Goal: Task Accomplishment & Management: Use online tool/utility

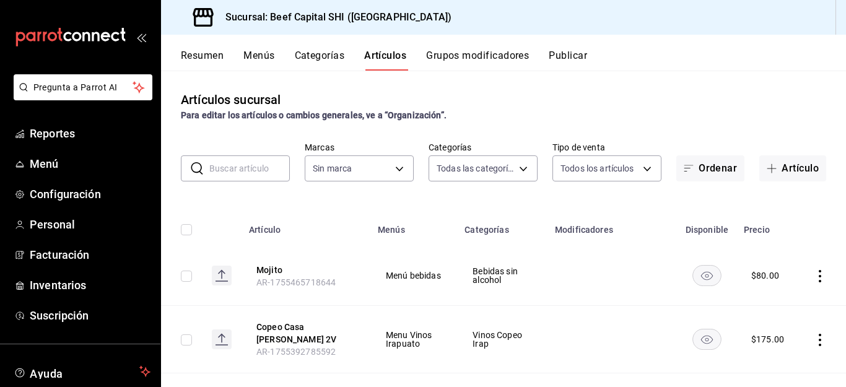
type input "8e149e92-2e81-41b7-bb06-f216bda6e039,230c4a31-dbb7-4585-b22f-1c5c36cb302b,19d1c…"
type input "605647f7-5ddc-403a-84da-aa3c8a25865f"
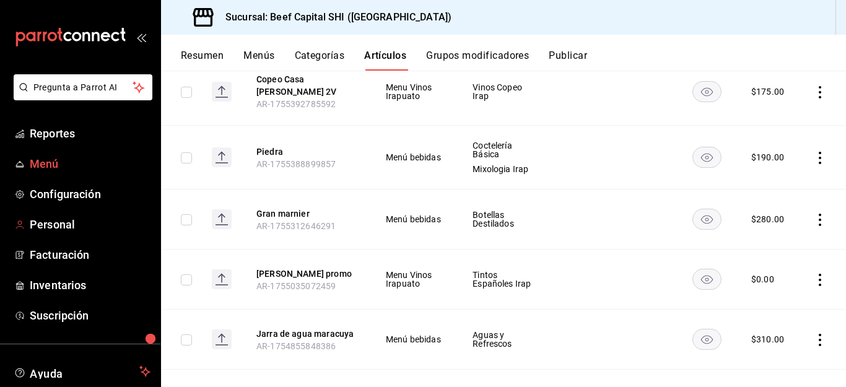
click at [46, 155] on span "Menú" at bounding box center [90, 163] width 121 height 17
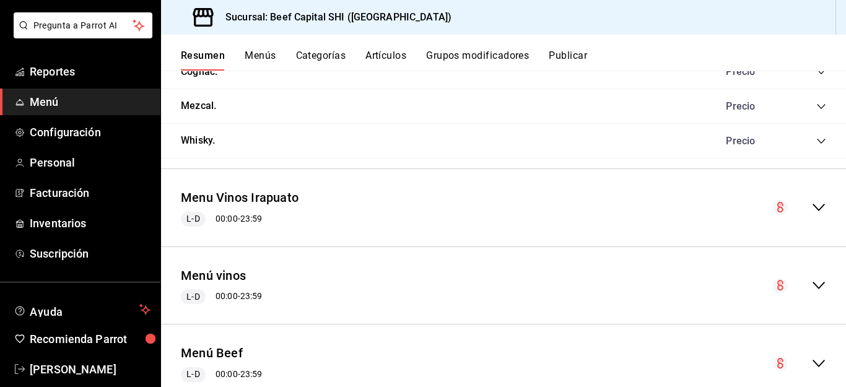
scroll to position [1617, 0]
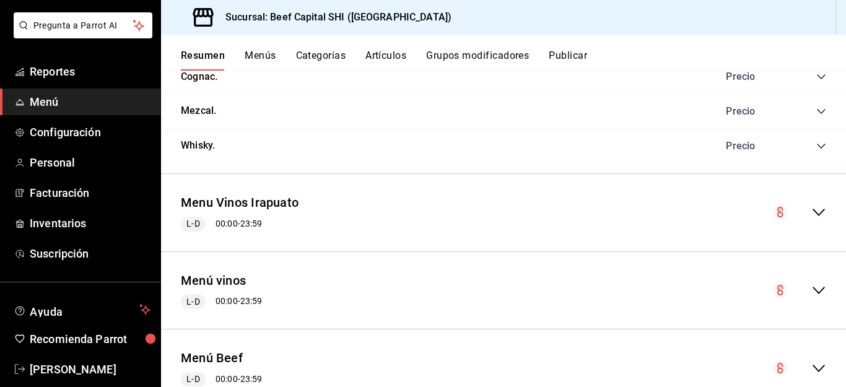
click at [811, 209] on icon "collapse-menu-row" at bounding box center [818, 212] width 15 height 15
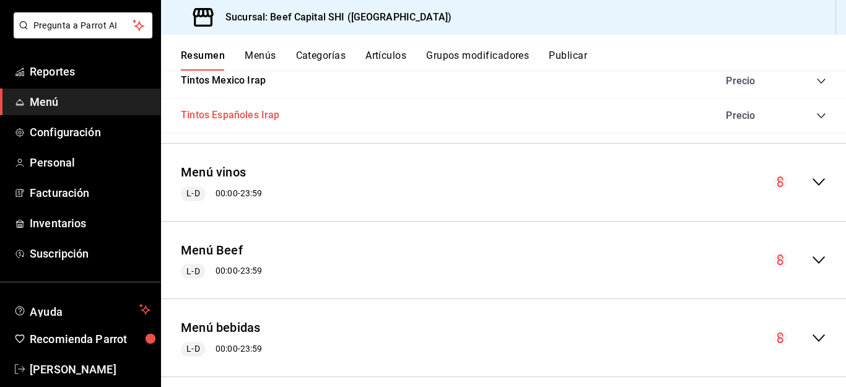
scroll to position [2731, 0]
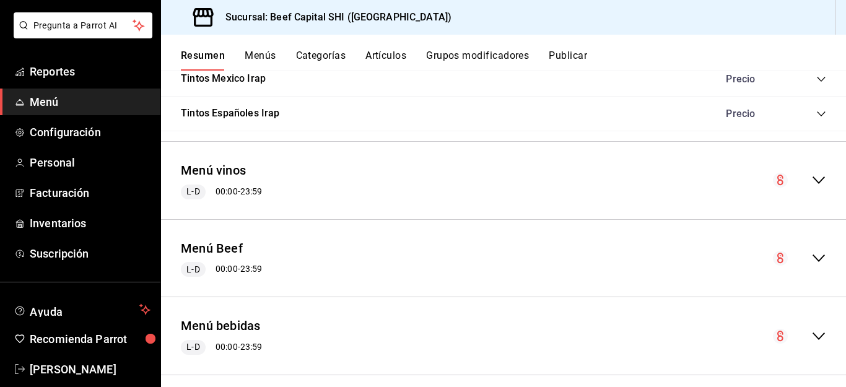
click at [811, 176] on icon "collapse-menu-row" at bounding box center [818, 180] width 15 height 15
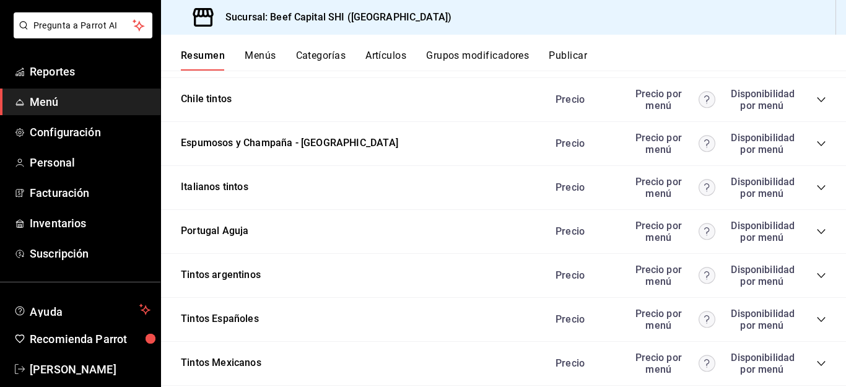
scroll to position [4031, 0]
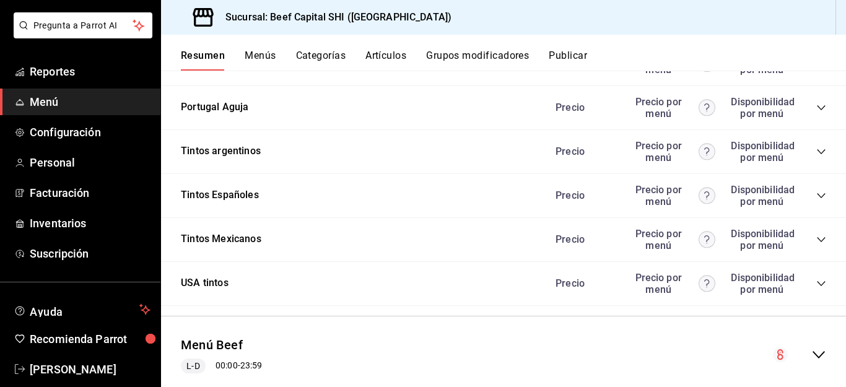
click at [241, 230] on div "Tintos Mexicanos [PERSON_NAME] por menú Disponibilidad por menú" at bounding box center [503, 240] width 685 height 44
click at [238, 238] on button "Tintos Mexicanos" at bounding box center [221, 239] width 80 height 14
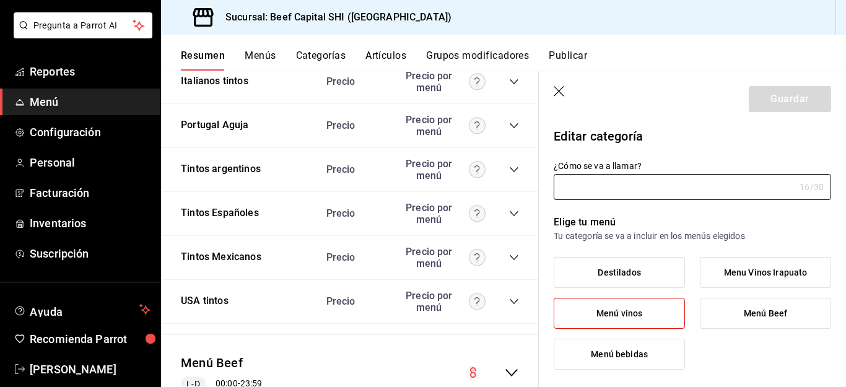
type input "Tintos Mexicanos"
type input "1436335854509"
type input "29ecb08a-6ce3-462f-9296-ce171008a533"
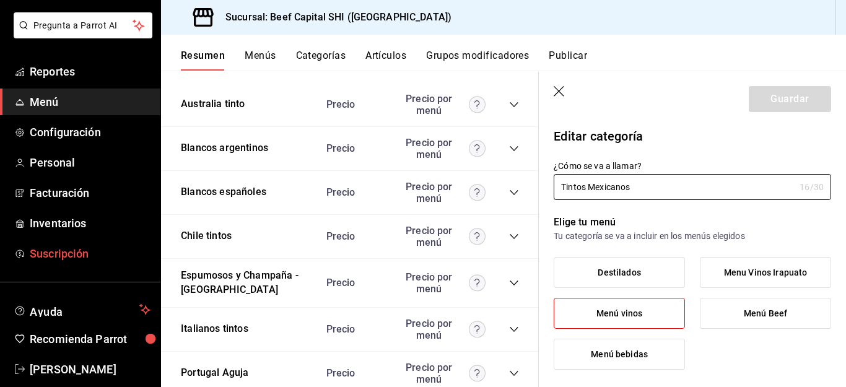
click at [558, 90] on icon "button" at bounding box center [560, 92] width 12 height 12
click at [531, 171] on div "Blancos españoles [PERSON_NAME] por menú" at bounding box center [350, 193] width 378 height 44
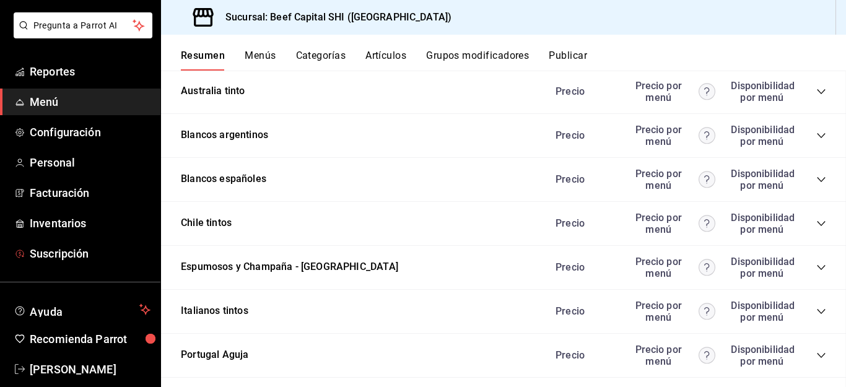
click at [531, 158] on div "Blancos españoles [PERSON_NAME] por menú Disponibilidad por menú" at bounding box center [503, 180] width 685 height 44
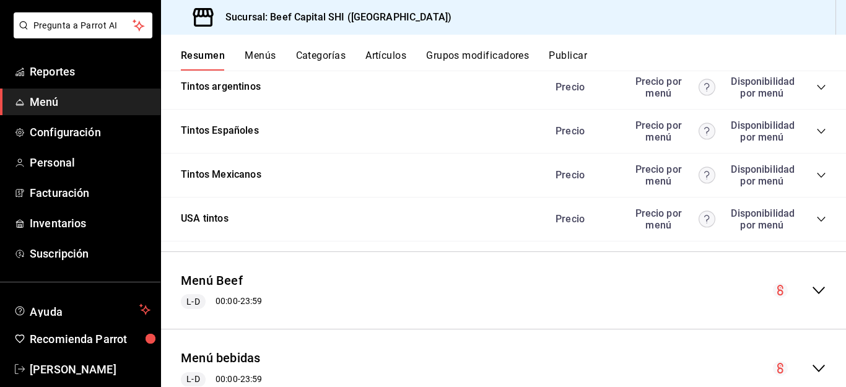
scroll to position [4141, 0]
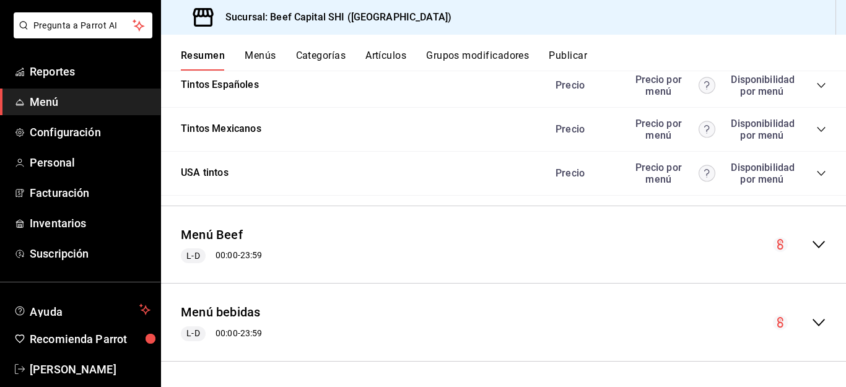
click at [812, 322] on icon "collapse-menu-row" at bounding box center [818, 322] width 12 height 7
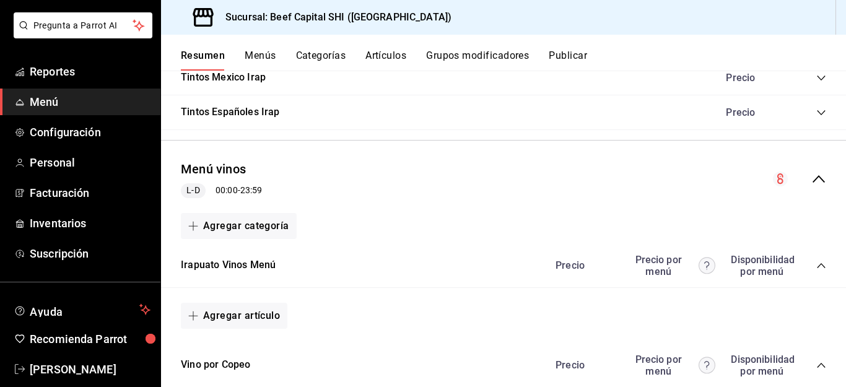
scroll to position [2794, 0]
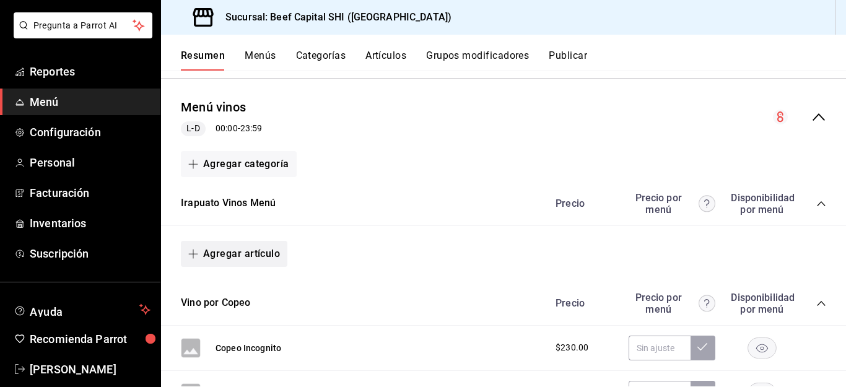
click at [214, 255] on button "Agregar artículo" at bounding box center [234, 254] width 106 height 26
click at [228, 284] on li "Artículo existente" at bounding box center [229, 287] width 97 height 30
click at [228, 319] on li "Artículo nuevo" at bounding box center [229, 317] width 97 height 30
click at [214, 313] on li "Artículo nuevo" at bounding box center [229, 317] width 97 height 30
click at [215, 315] on li "Artículo nuevo" at bounding box center [229, 317] width 97 height 30
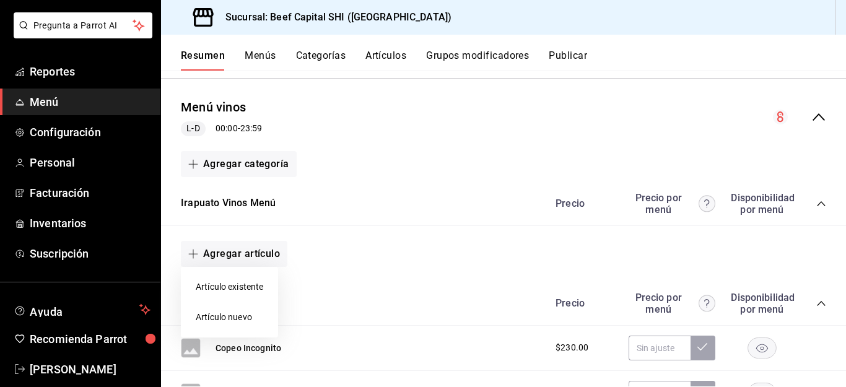
click at [215, 315] on li "Artículo nuevo" at bounding box center [229, 317] width 97 height 30
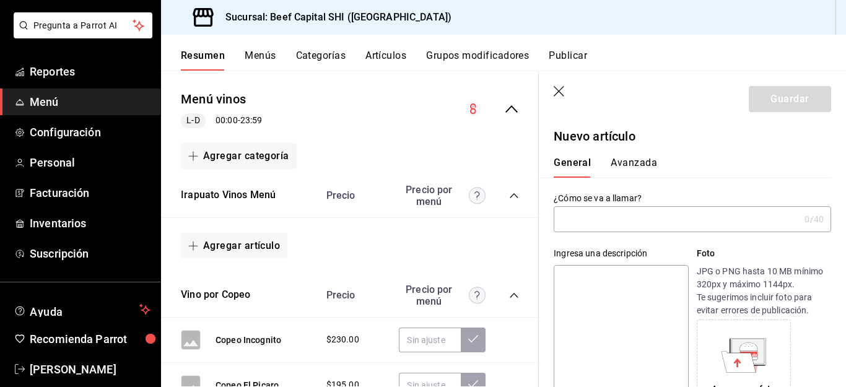
scroll to position [2794, 0]
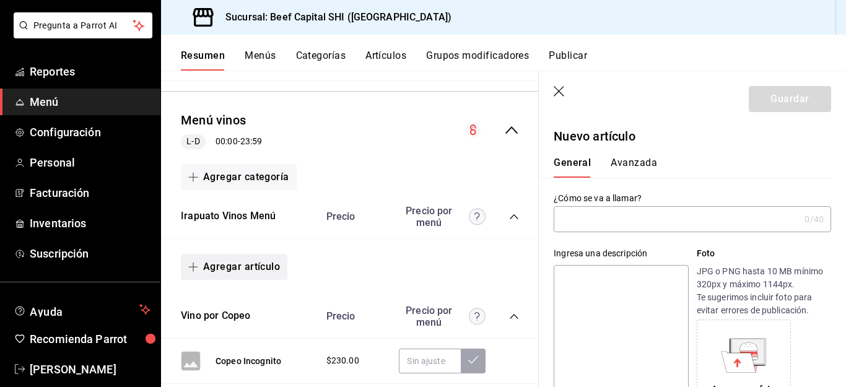
click at [238, 264] on button "Agregar artículo" at bounding box center [234, 267] width 106 height 26
click at [232, 329] on li "Artículo nuevo" at bounding box center [229, 330] width 97 height 30
type input "AR-1755752628426"
click at [679, 221] on input "text" at bounding box center [677, 219] width 246 height 25
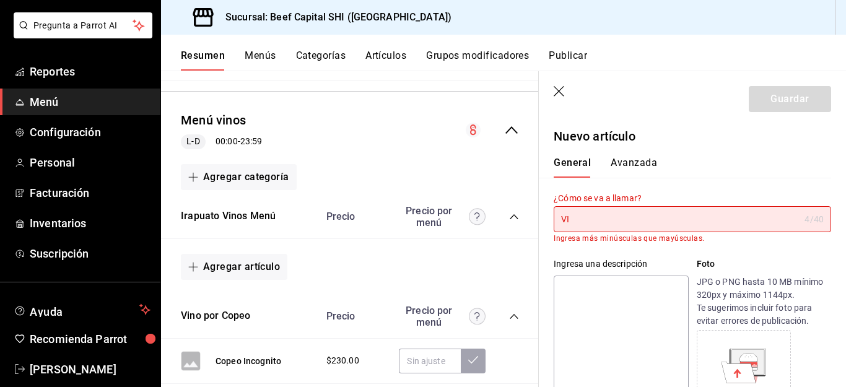
type input "V"
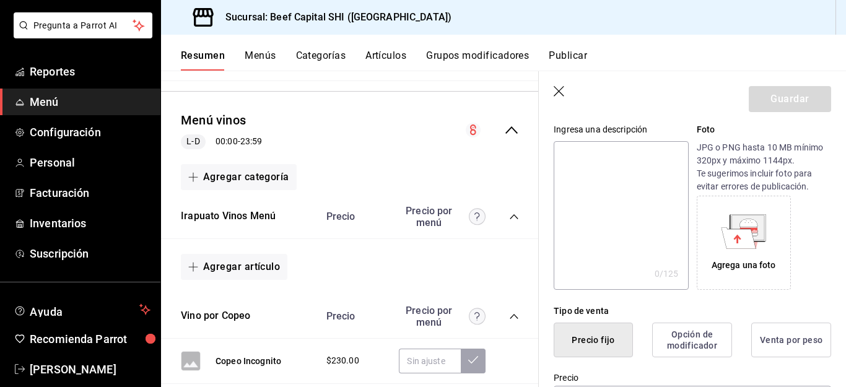
scroll to position [186, 0]
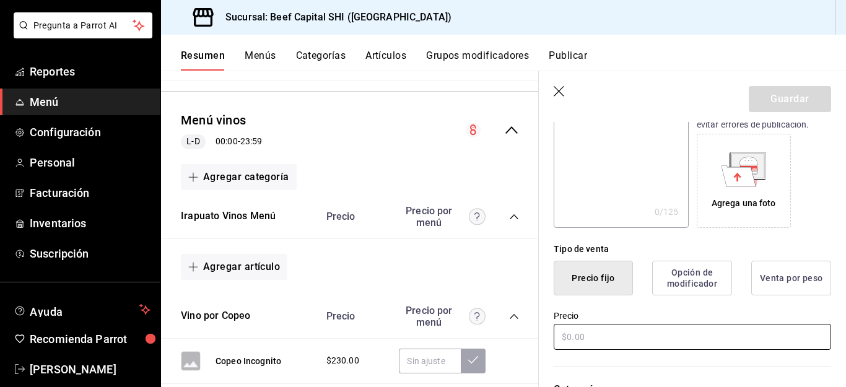
type input "Viceversa"
click at [578, 334] on input "text" at bounding box center [692, 337] width 277 height 26
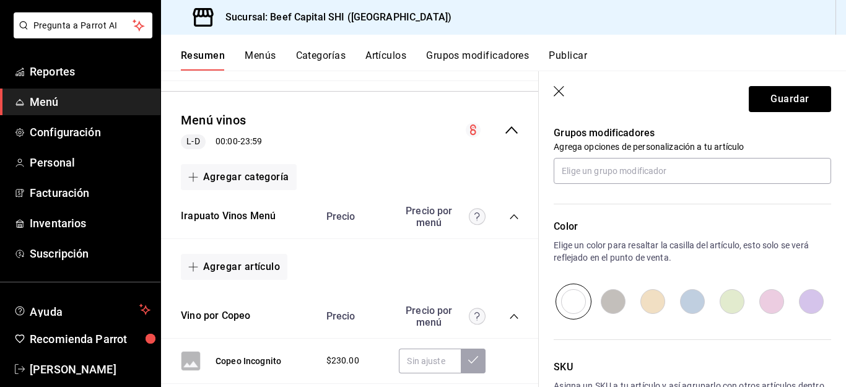
scroll to position [495, 0]
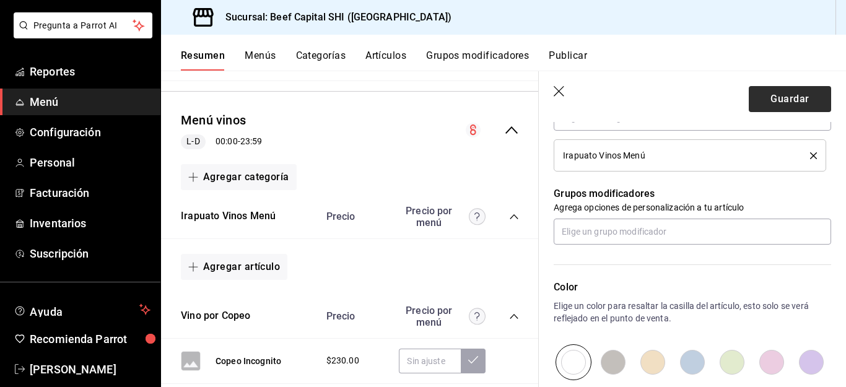
type input "$800.00"
click at [771, 87] on button "Guardar" at bounding box center [790, 99] width 82 height 26
click at [766, 96] on div "Guardar" at bounding box center [790, 99] width 82 height 26
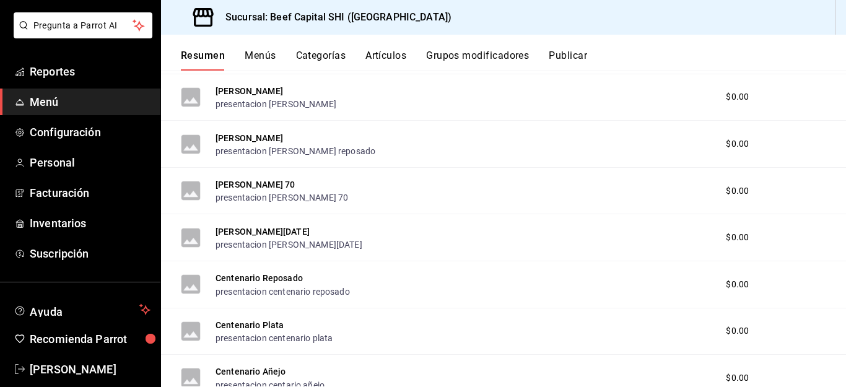
scroll to position [1740, 0]
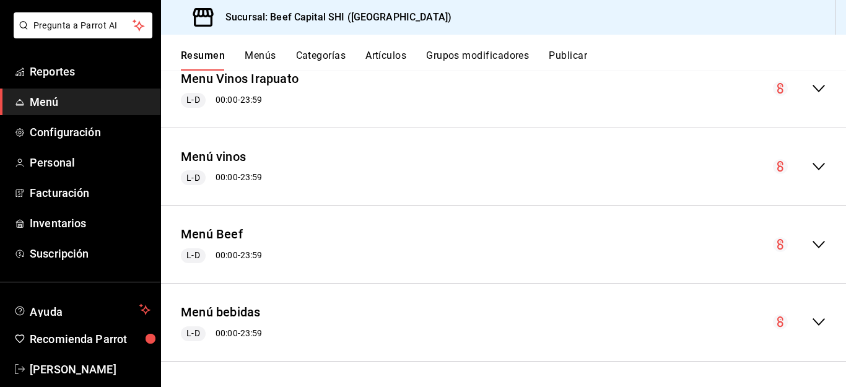
click at [811, 84] on icon "collapse-menu-row" at bounding box center [818, 88] width 15 height 15
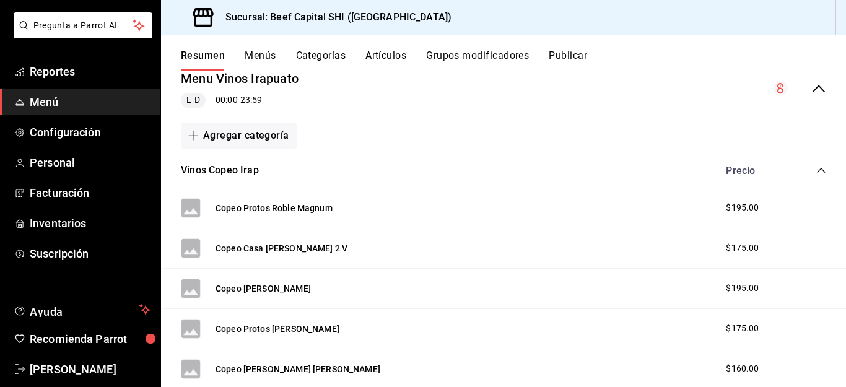
scroll to position [2745, 0]
